Goal: Task Accomplishment & Management: Use online tool/utility

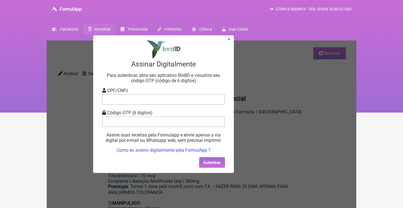
click at [163, 105] on form "CPF/CNPJ Código OTP (6 dígitos) Assine suas receitas pela Formulapp e envie ape…" at bounding box center [163, 119] width 123 height 65
click at [161, 101] on input "tel" at bounding box center [163, 99] width 123 height 10
type input "12805451783"
click at [163, 121] on input "tel" at bounding box center [163, 121] width 123 height 10
type input "029073"
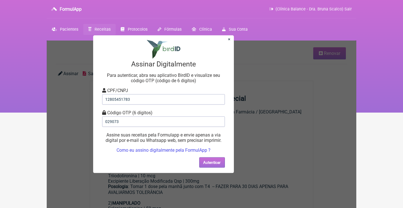
click at [207, 164] on button "Autenticar" at bounding box center [212, 162] width 26 height 10
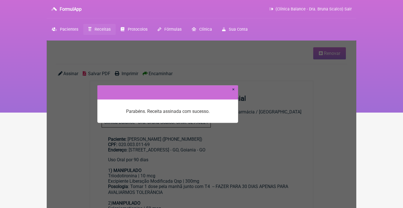
click at [234, 88] on link "×" at bounding box center [233, 88] width 3 height 5
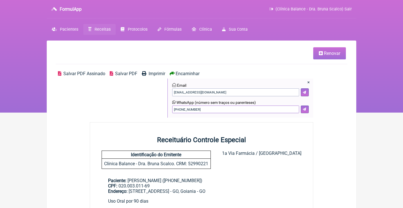
drag, startPoint x: 208, startPoint y: 107, endPoint x: 130, endPoint y: 101, distance: 78.4
click at [130, 103] on div "Salvar PDF Assinado Salvar PDF Imprimir Encaminhar × Email [EMAIL_ADDRESS][DOMA…" at bounding box center [201, 96] width 291 height 51
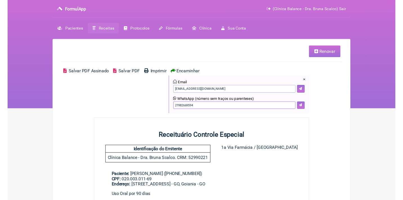
scroll to position [1, 0]
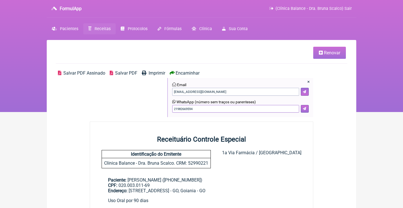
type input "21982669594"
click at [305, 107] on icon at bounding box center [303, 108] width 3 height 3
